Goal: Check status: Check status

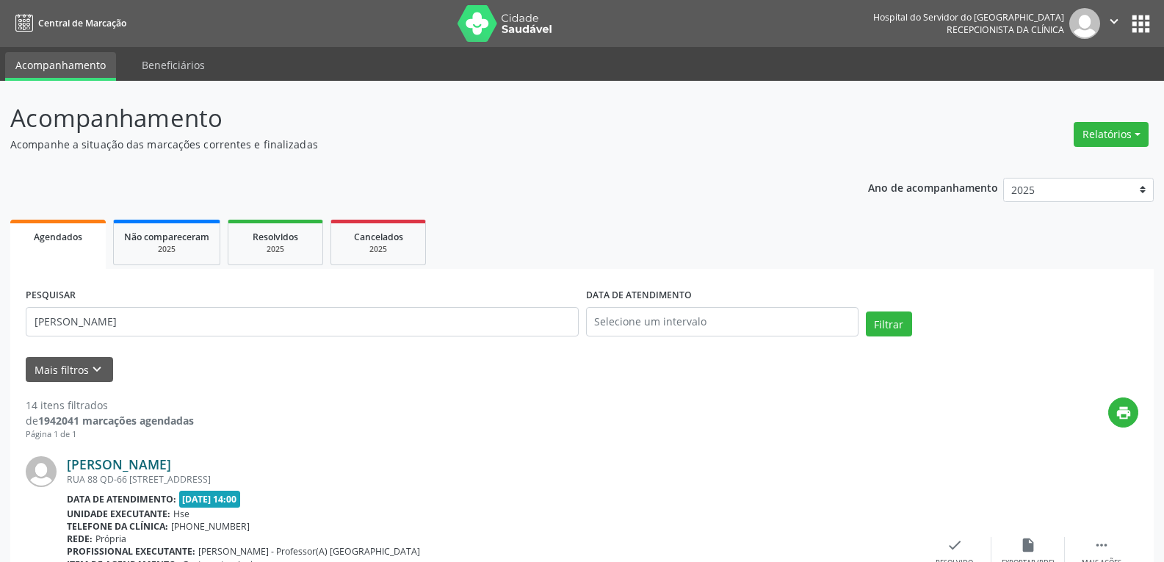
click at [104, 463] on link "[PERSON_NAME]" at bounding box center [119, 464] width 104 height 16
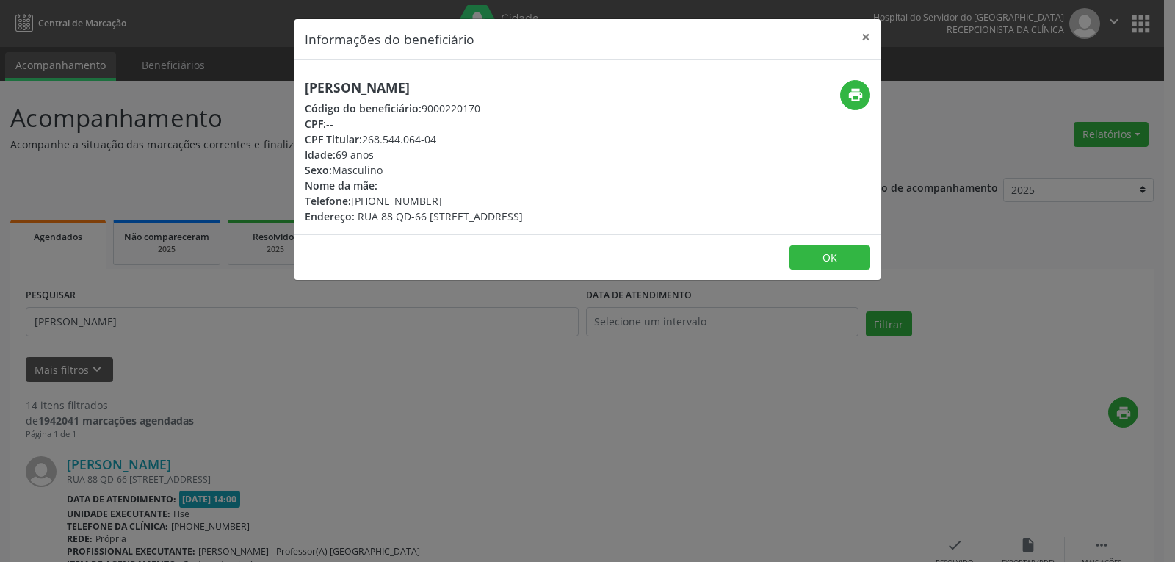
drag, startPoint x: 452, startPoint y: 143, endPoint x: 365, endPoint y: 144, distance: 87.4
click at [365, 144] on div "CPF Titular: 268.544.064-04" at bounding box center [414, 138] width 218 height 15
copy div "268.544.064-04"
click at [865, 38] on button "×" at bounding box center [865, 37] width 29 height 36
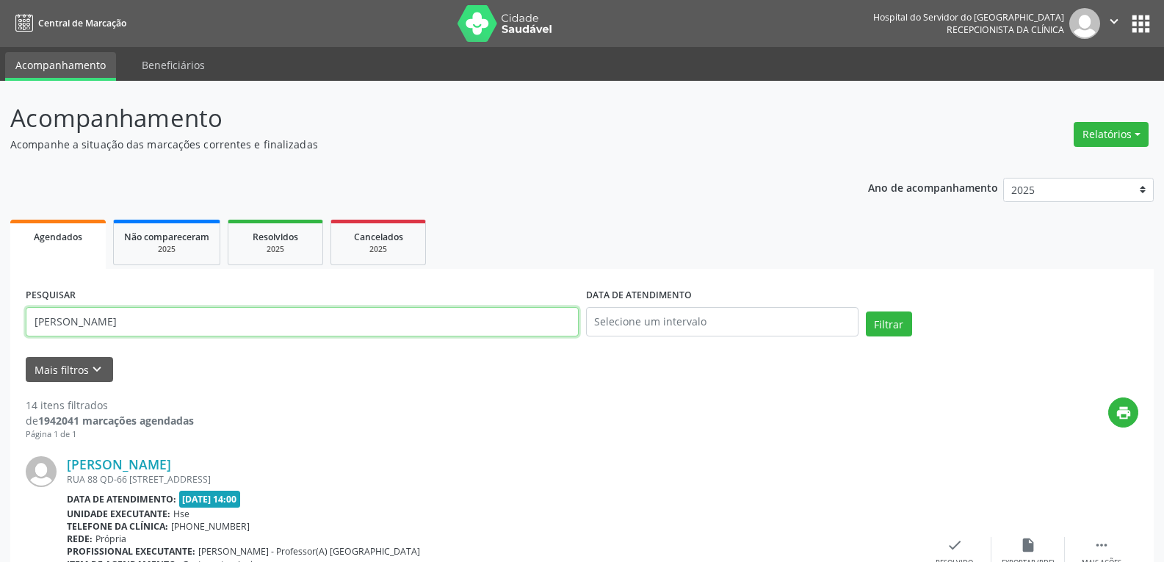
drag, startPoint x: 195, startPoint y: 325, endPoint x: 12, endPoint y: 319, distance: 182.9
paste input "268.544.064-04"
click at [866, 311] on button "Filtrar" at bounding box center [889, 323] width 46 height 25
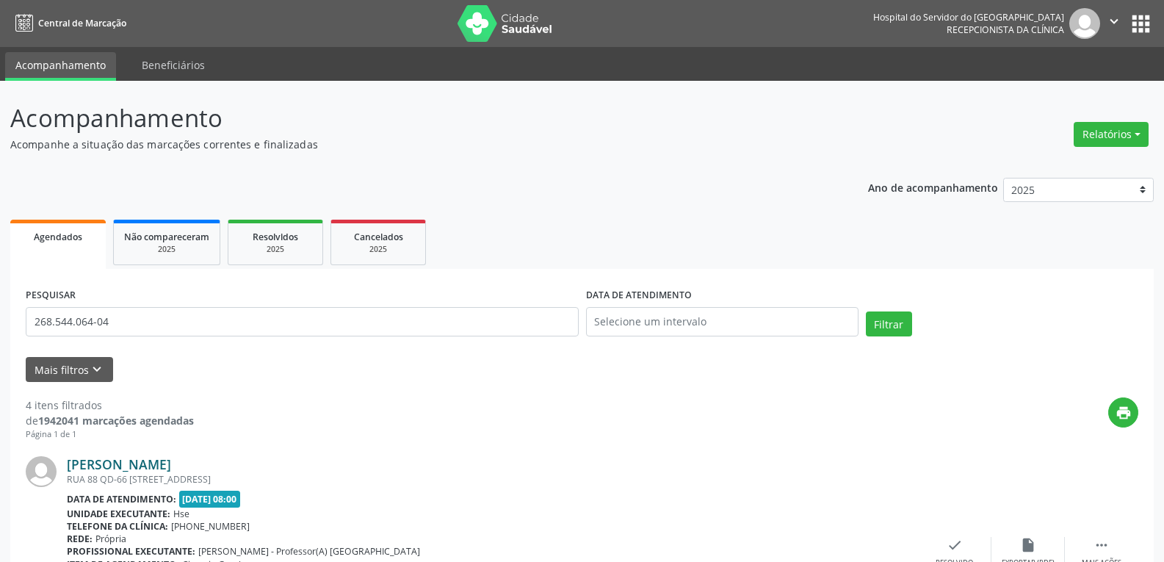
click at [171, 463] on link "[PERSON_NAME]" at bounding box center [119, 464] width 104 height 16
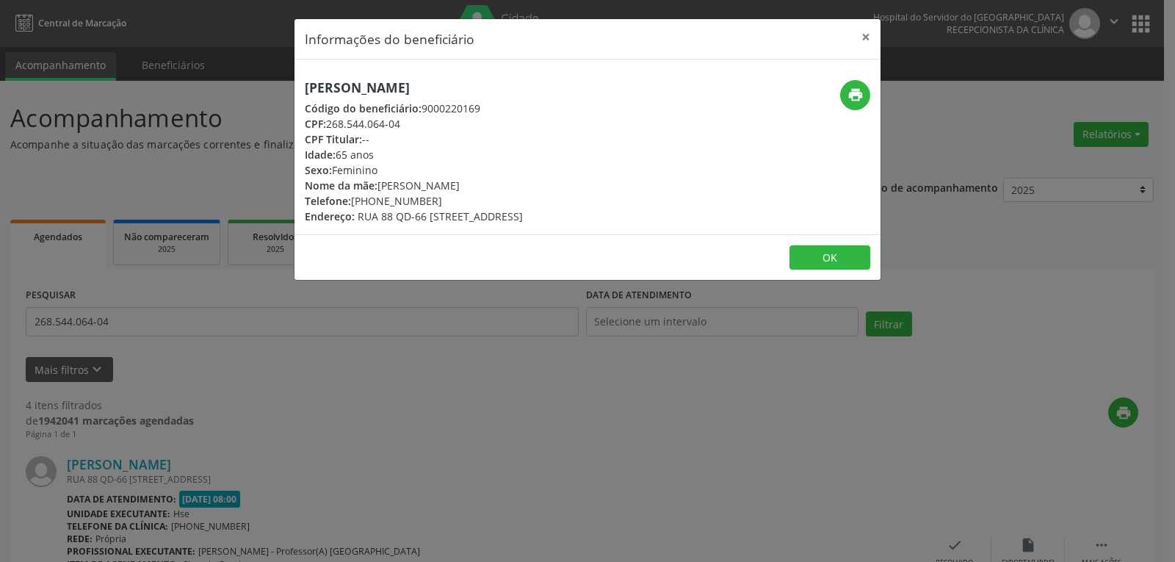
drag, startPoint x: 523, startPoint y: 91, endPoint x: 305, endPoint y: 85, distance: 217.4
click at [305, 85] on h5 "[PERSON_NAME]" at bounding box center [414, 87] width 218 height 15
copy h5 "[PERSON_NAME]"
click at [869, 37] on button "×" at bounding box center [865, 37] width 29 height 36
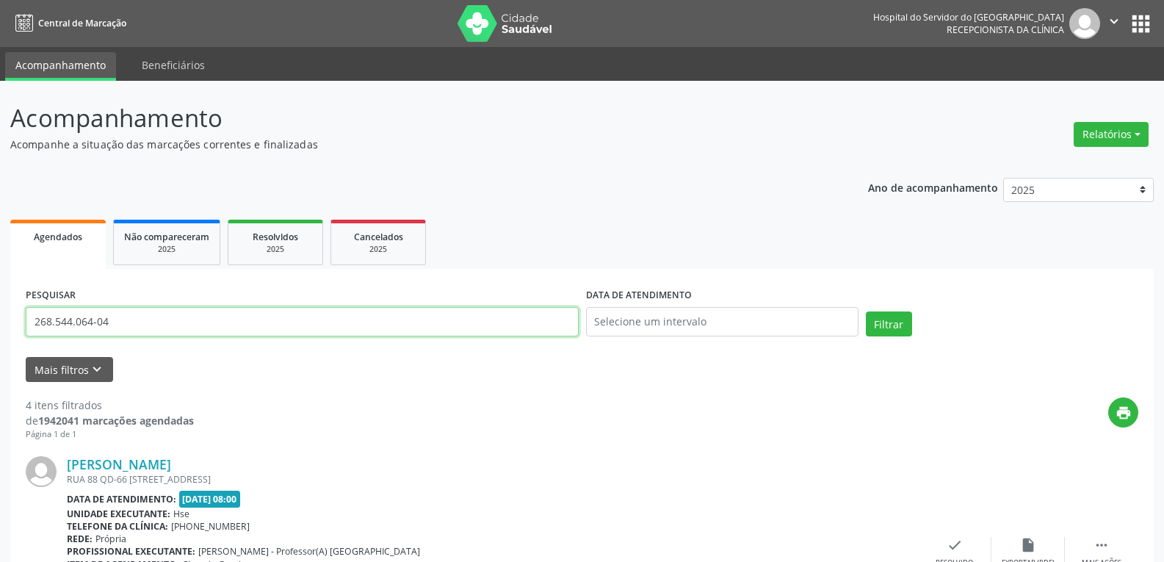
drag, startPoint x: 185, startPoint y: 317, endPoint x: 0, endPoint y: 327, distance: 185.3
paste input "[PERSON_NAME]"
click at [866, 311] on button "Filtrar" at bounding box center [889, 323] width 46 height 25
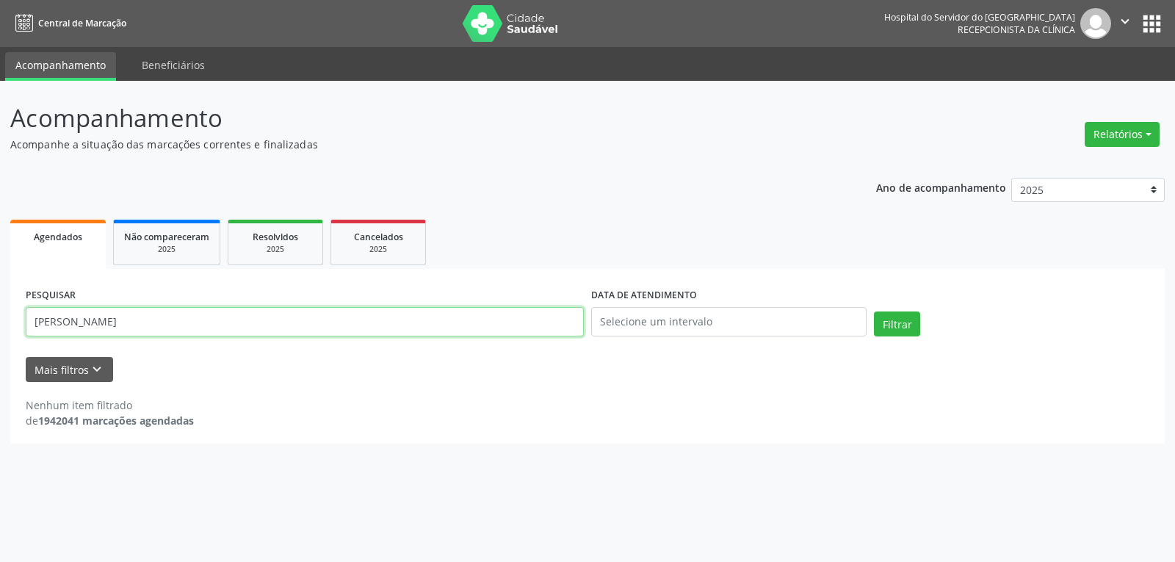
drag, startPoint x: 205, startPoint y: 317, endPoint x: 0, endPoint y: 317, distance: 204.9
click at [0, 317] on div "Acompanhamento Acompanhe a situação das marcações correntes e finalizadas Relat…" at bounding box center [587, 321] width 1175 height 481
type input "19875541400"
click at [874, 311] on button "Filtrar" at bounding box center [897, 323] width 46 height 25
drag, startPoint x: 210, startPoint y: 317, endPoint x: 0, endPoint y: 310, distance: 210.1
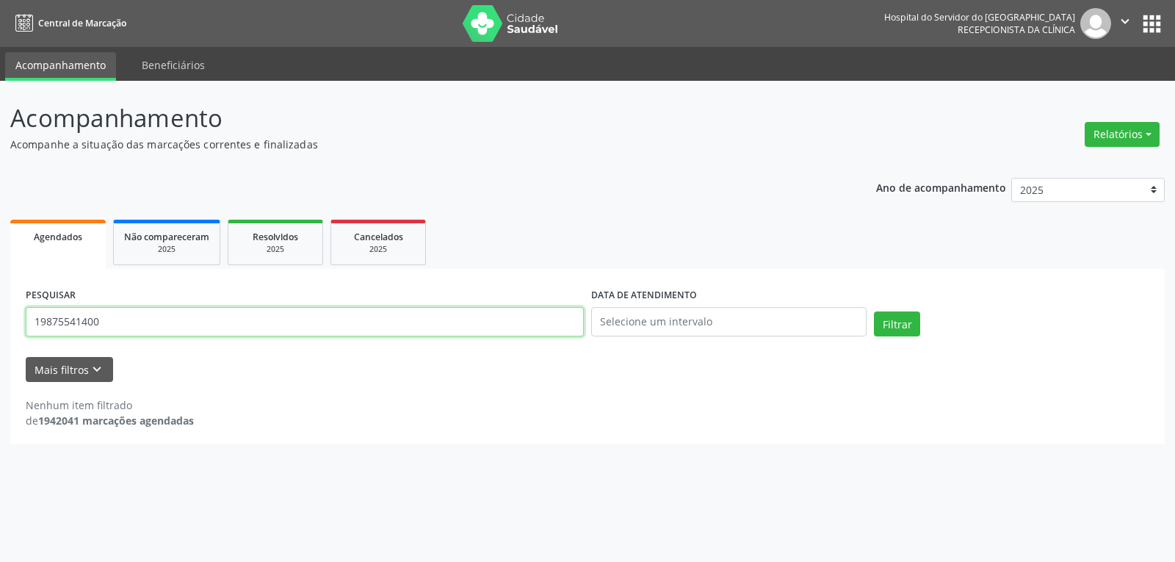
click at [0, 310] on div "Acompanhamento Acompanhe a situação das marcações correntes e finalizadas Relat…" at bounding box center [587, 321] width 1175 height 481
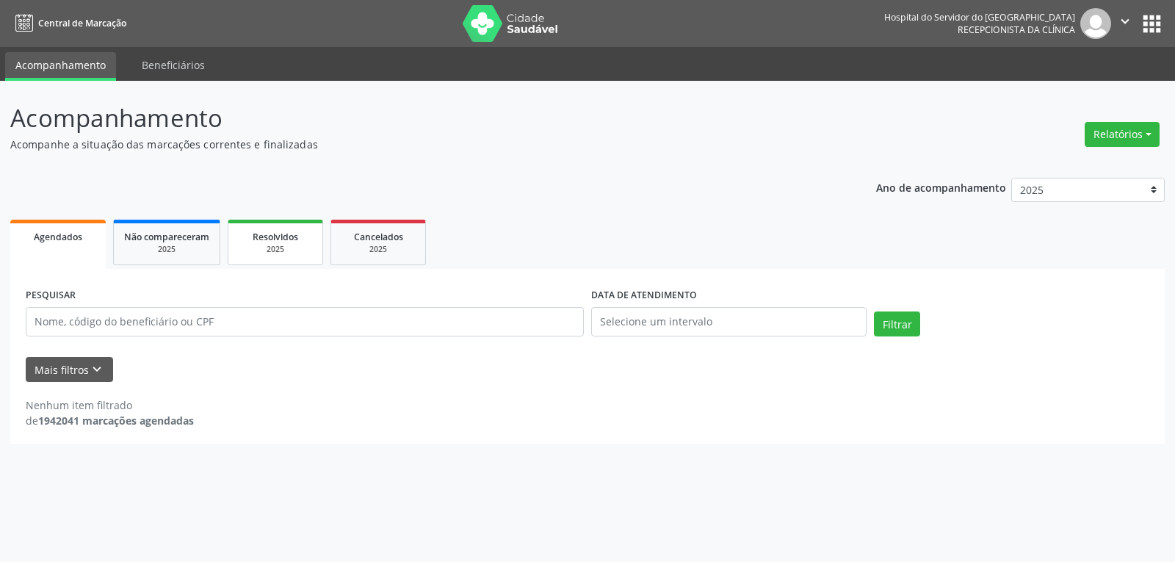
click at [281, 249] on div "2025" at bounding box center [275, 249] width 73 height 11
select select "9"
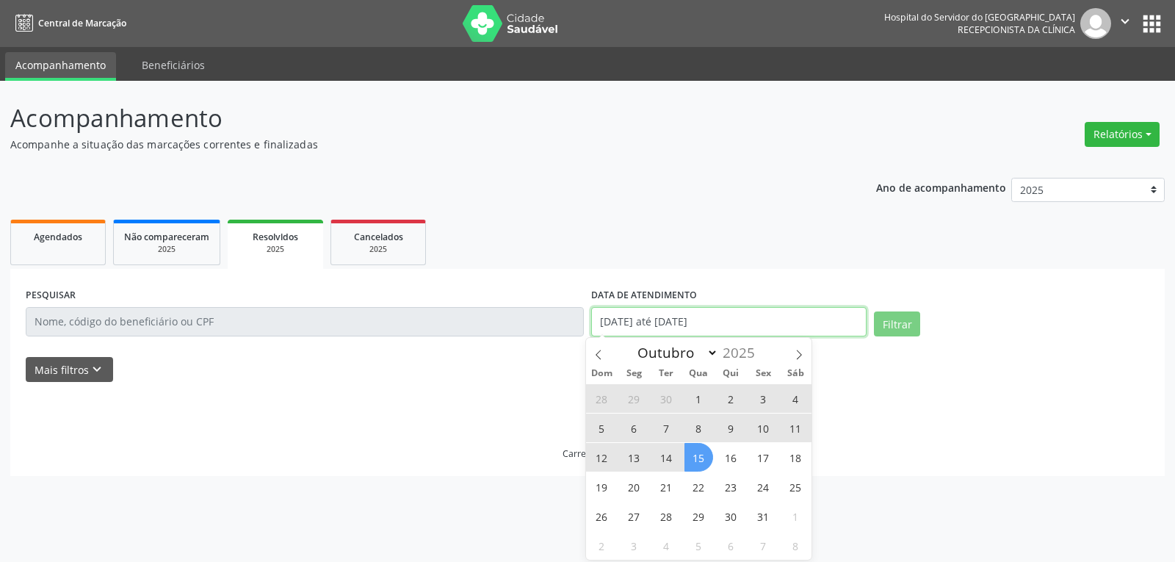
click at [751, 326] on input "[DATE] até [DATE]" at bounding box center [728, 321] width 275 height 29
select select "0"
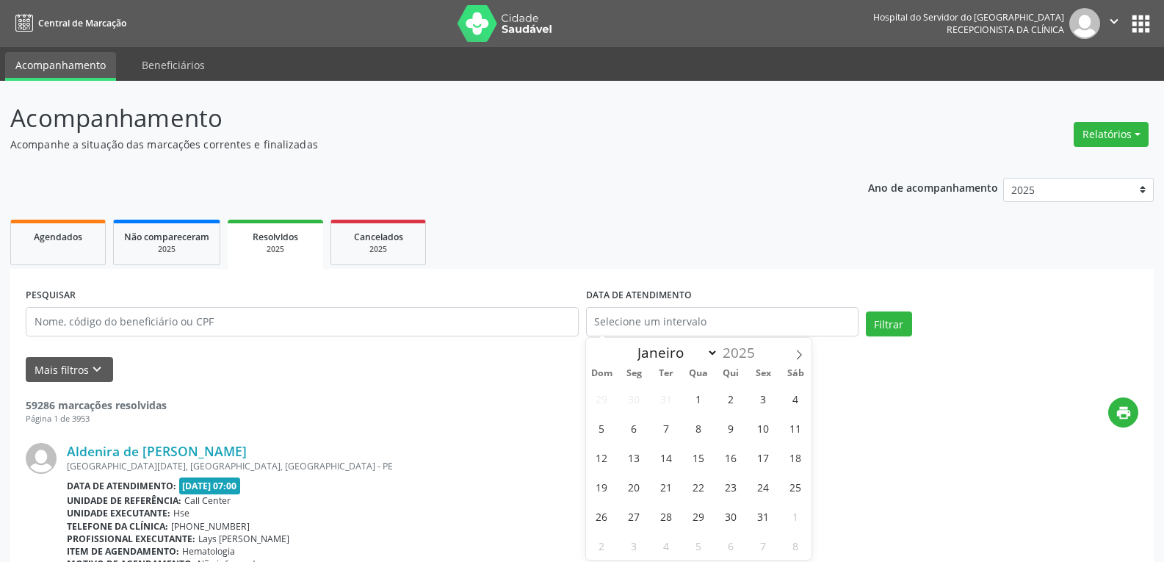
click at [471, 397] on div "print" at bounding box center [653, 412] width 972 height 30
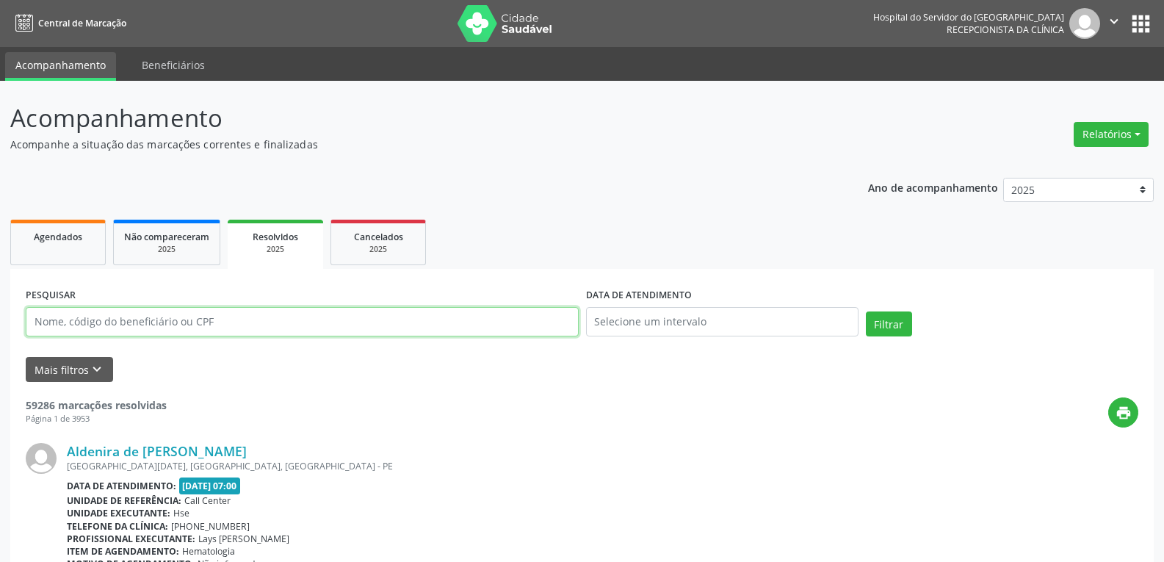
click at [432, 327] on input "text" at bounding box center [302, 321] width 553 height 29
paste input "19875541400"
click at [866, 311] on button "Filtrar" at bounding box center [889, 323] width 46 height 25
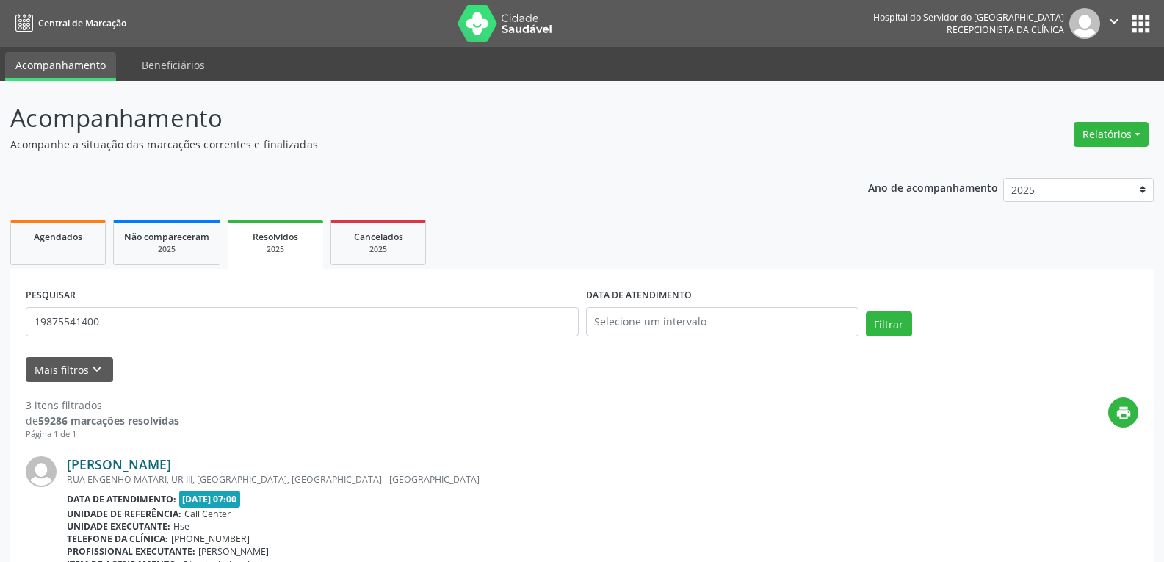
click at [143, 460] on link "[PERSON_NAME]" at bounding box center [119, 464] width 104 height 16
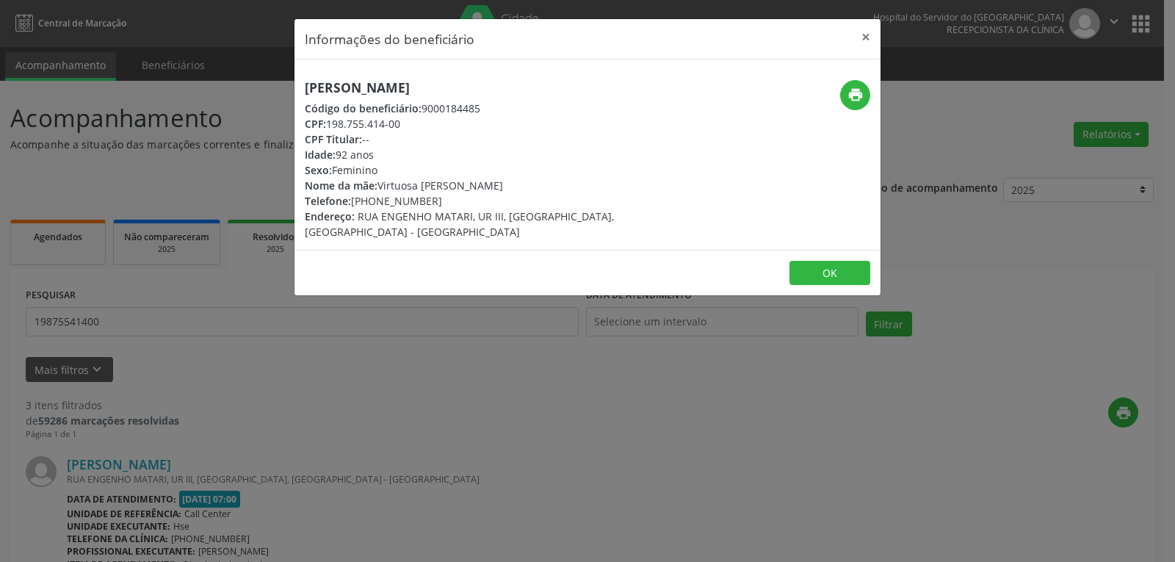
drag, startPoint x: 444, startPoint y: 70, endPoint x: 302, endPoint y: 70, distance: 141.7
click at [302, 70] on div "[PERSON_NAME] Código do beneficiário: 9000184485 CPF: 198.755.414-00 CPF Titula…" at bounding box center [587, 154] width 586 height 190
copy h5 "[PERSON_NAME]"
click at [853, 99] on icon "print" at bounding box center [855, 95] width 16 height 16
drag, startPoint x: 435, startPoint y: 201, endPoint x: 376, endPoint y: 200, distance: 59.5
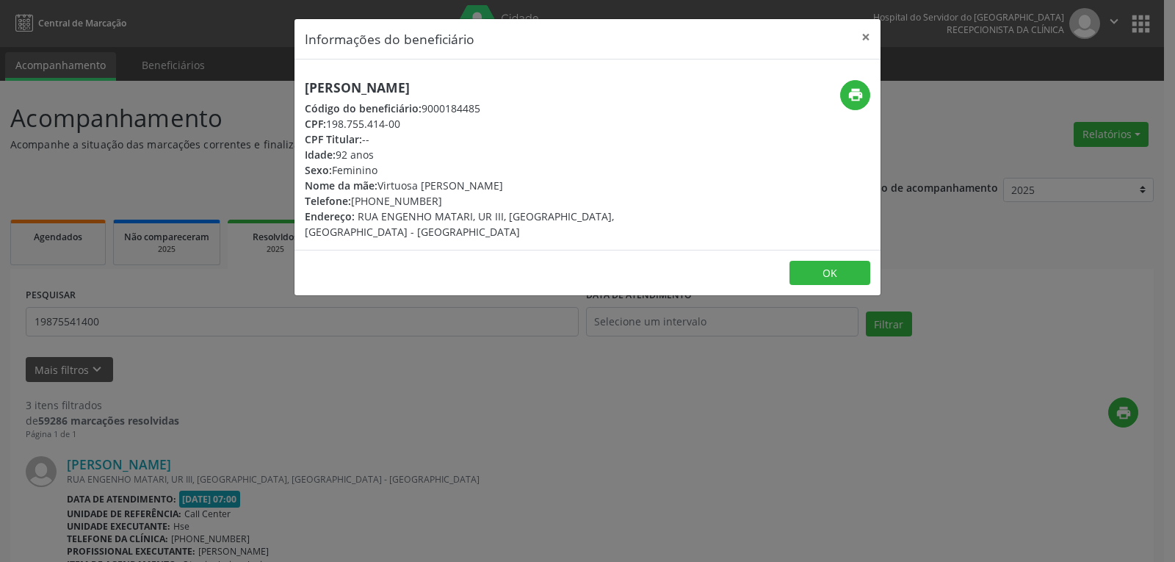
click at [376, 200] on div "Telefone: [PHONE_NUMBER]" at bounding box center [490, 200] width 370 height 15
copy div "99512-9841"
click at [862, 28] on button "×" at bounding box center [865, 37] width 29 height 36
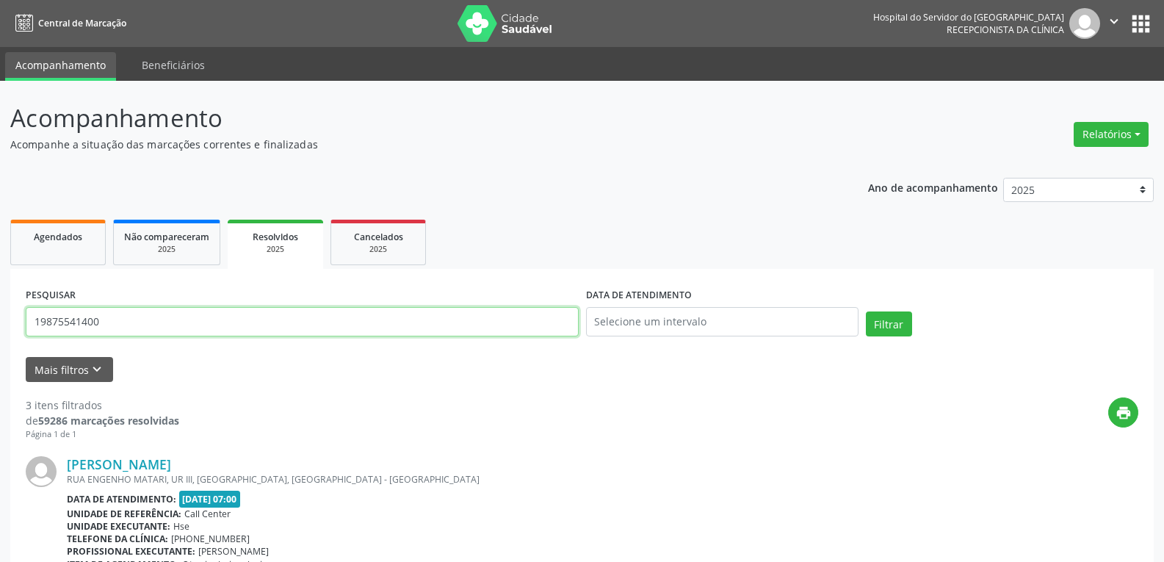
drag, startPoint x: 392, startPoint y: 316, endPoint x: 0, endPoint y: 353, distance: 393.9
paste input "61271373491"
type input "61271373491"
click at [866, 311] on button "Filtrar" at bounding box center [889, 323] width 46 height 25
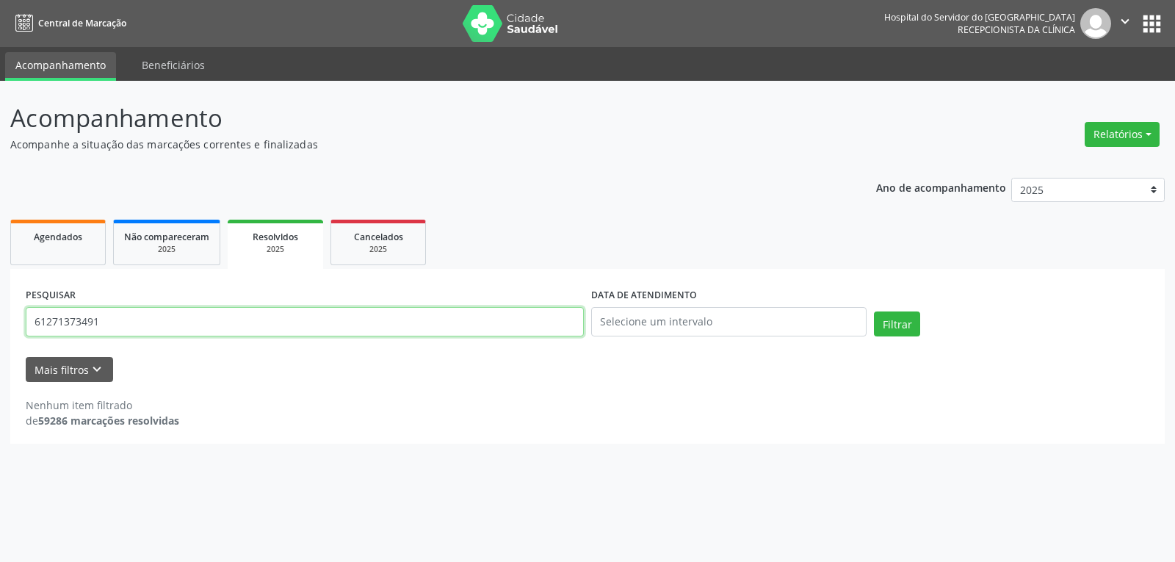
click at [182, 329] on input "61271373491" at bounding box center [305, 321] width 558 height 29
click at [874, 311] on button "Filtrar" at bounding box center [897, 323] width 46 height 25
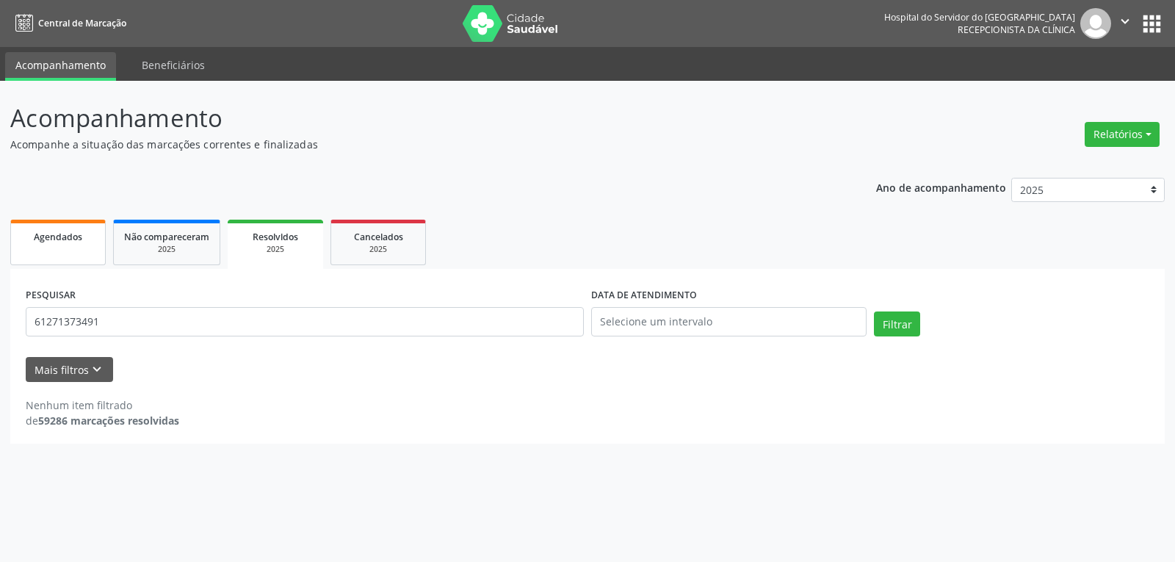
click at [34, 254] on link "Agendados" at bounding box center [57, 243] width 95 height 46
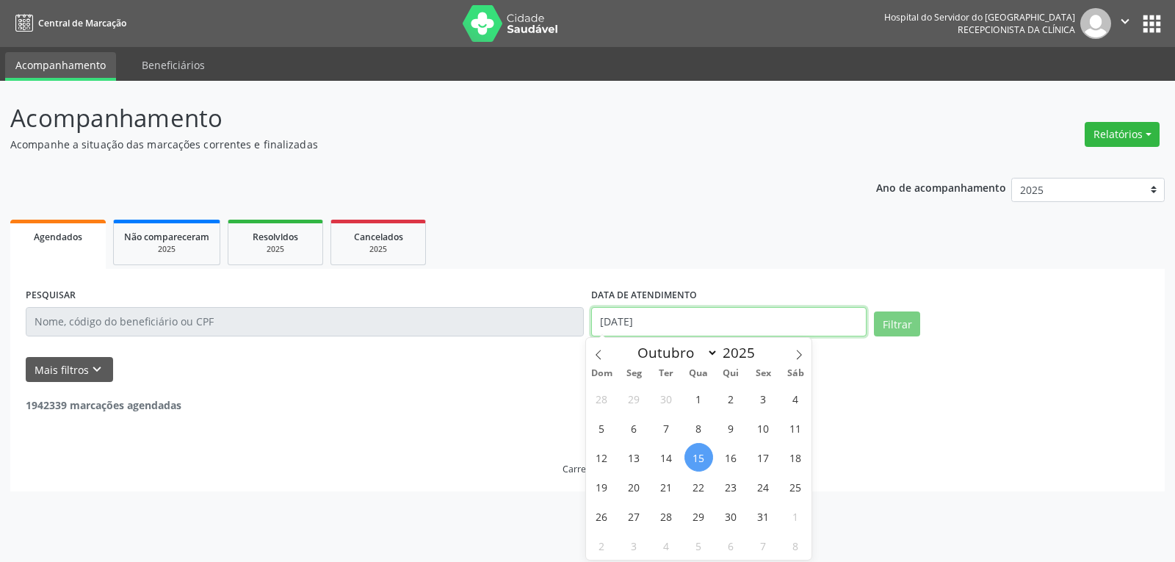
click at [642, 318] on input "[DATE]" at bounding box center [728, 321] width 275 height 29
click at [766, 221] on ul "Agendados Não compareceram 2025 Resolvidos 2025 Cancelados 2025" at bounding box center [587, 242] width 1154 height 53
